Goal: Information Seeking & Learning: Check status

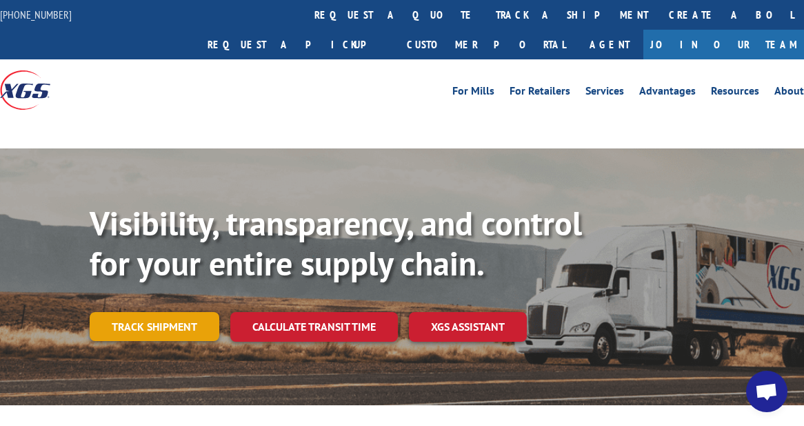
click at [160, 312] on link "Track shipment" at bounding box center [155, 326] width 130 height 29
click at [161, 312] on link "Track shipment" at bounding box center [155, 326] width 130 height 29
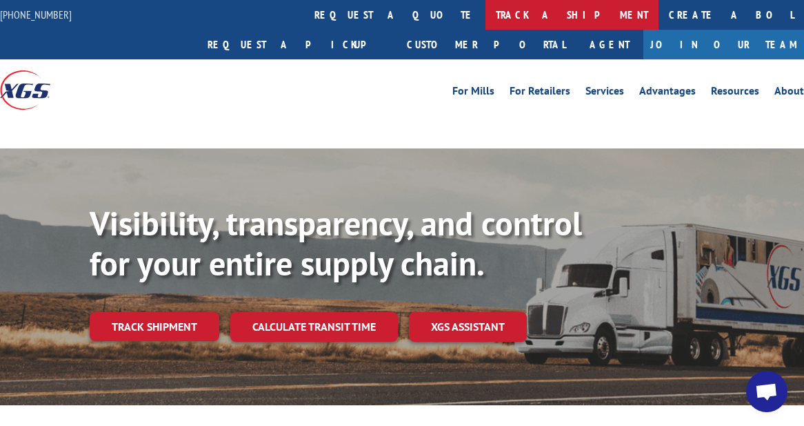
click at [486, 10] on link "track a shipment" at bounding box center [572, 15] width 173 height 30
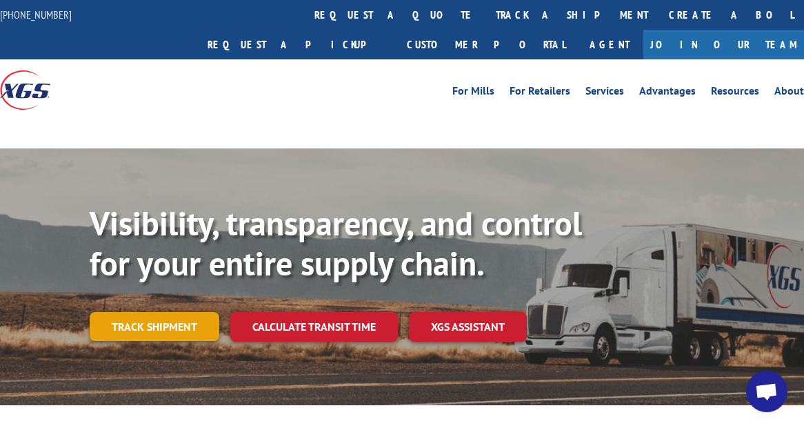
click at [161, 312] on link "Track shipment" at bounding box center [155, 326] width 130 height 29
